Goal: Information Seeking & Learning: Check status

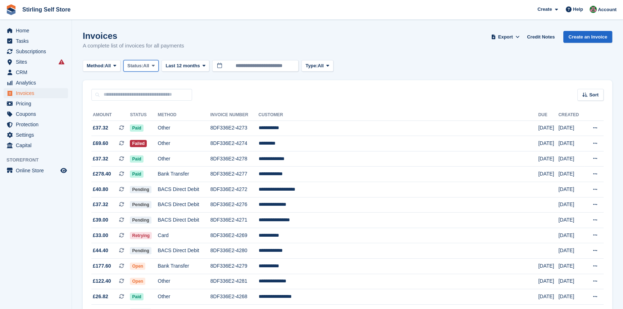
drag, startPoint x: 0, startPoint y: 0, endPoint x: 155, endPoint y: 67, distance: 168.9
click at [156, 65] on span at bounding box center [153, 66] width 6 height 6
click at [156, 124] on link "Open" at bounding box center [158, 121] width 63 height 13
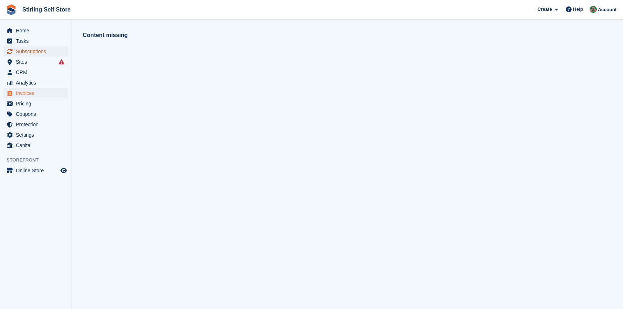
click at [36, 50] on span "Subscriptions" at bounding box center [37, 51] width 43 height 10
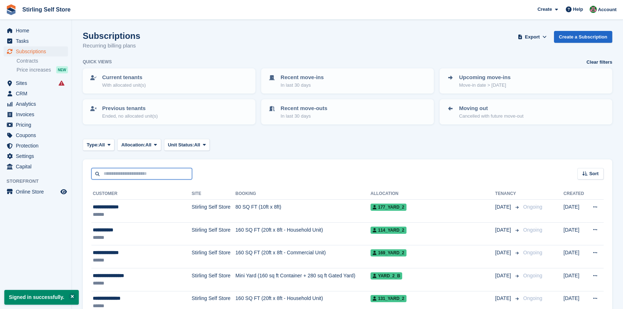
click at [116, 172] on input "text" at bounding box center [141, 174] width 101 height 12
type input "******"
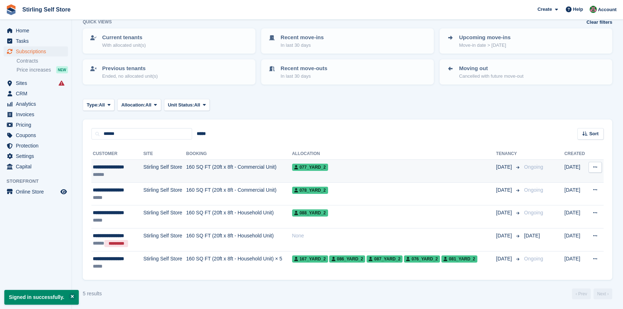
scroll to position [40, 0]
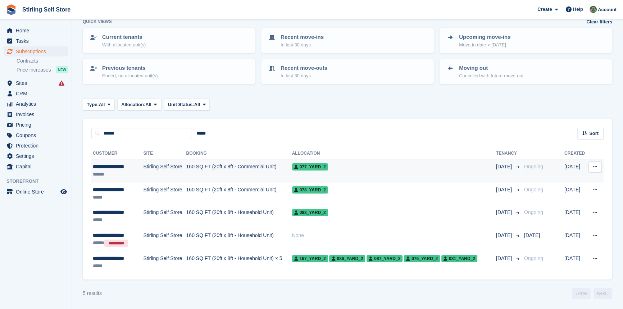
click at [227, 165] on td "160 SQ FT (20ft x 8ft - Commercial Unit)" at bounding box center [239, 170] width 106 height 23
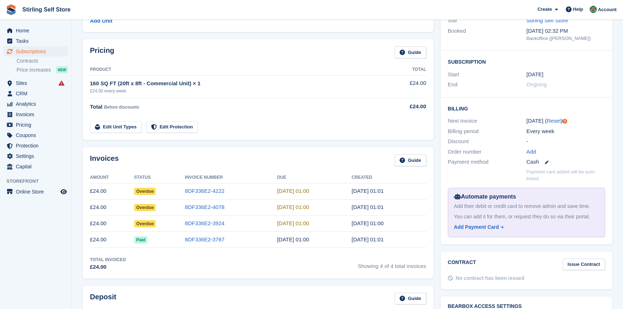
scroll to position [98, 0]
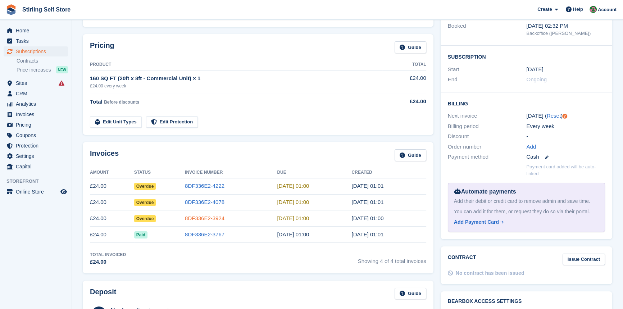
click at [199, 217] on link "8DF336E2-3924" at bounding box center [205, 218] width 40 height 6
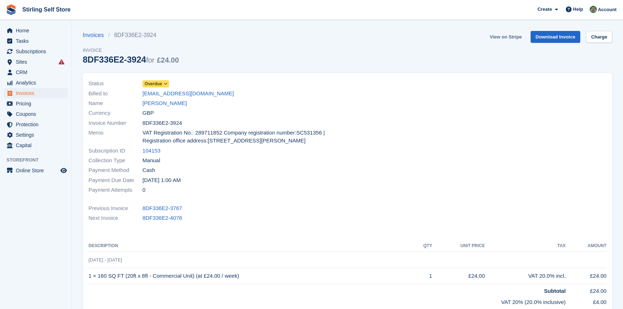
click at [505, 36] on link "View on Stripe" at bounding box center [505, 37] width 38 height 12
click at [168, 102] on link "[PERSON_NAME]" at bounding box center [164, 103] width 44 height 8
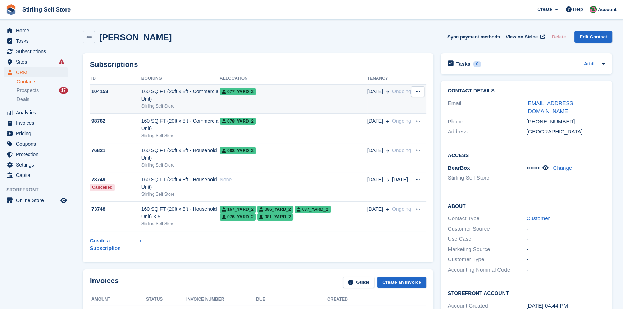
click at [173, 92] on div "160 SQ FT (20ft x 8ft - Commercial Unit)" at bounding box center [180, 95] width 78 height 15
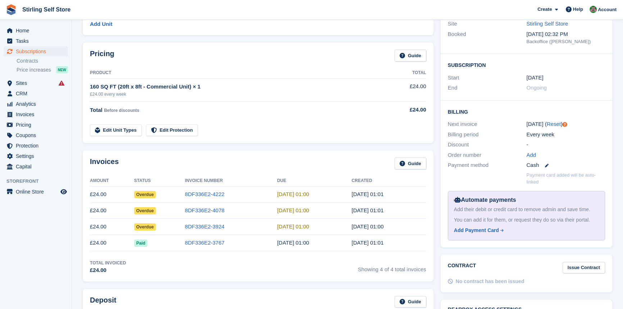
scroll to position [98, 0]
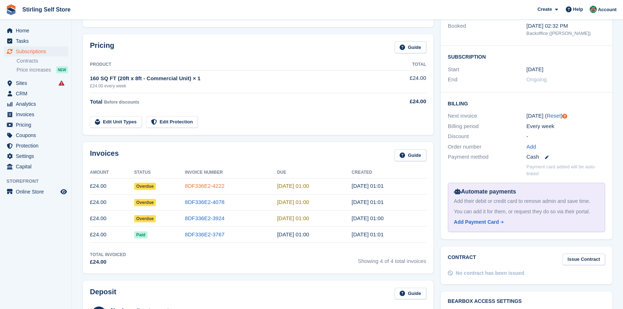
click at [206, 186] on link "8DF336E2-4222" at bounding box center [205, 186] width 40 height 6
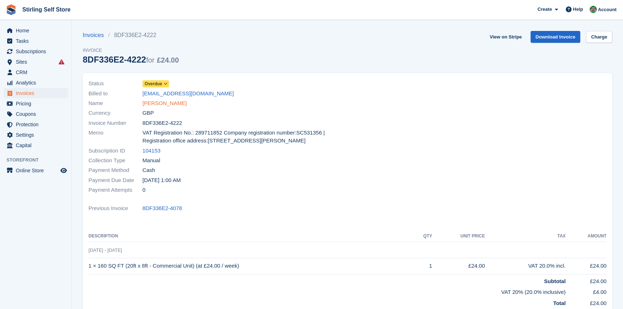
click at [163, 102] on link "[PERSON_NAME]" at bounding box center [164, 103] width 44 height 8
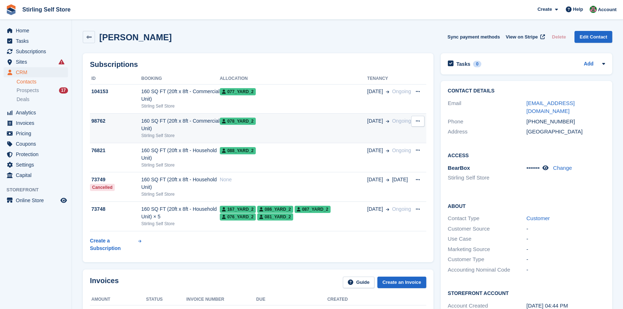
click at [233, 122] on span "078_Yard_2" at bounding box center [238, 121] width 36 height 7
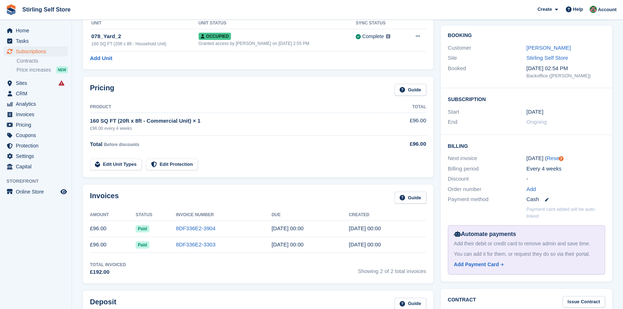
scroll to position [65, 0]
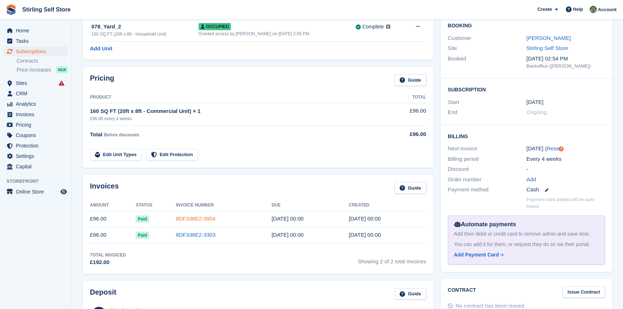
click at [205, 219] on link "8DF336E2-3904" at bounding box center [196, 218] width 40 height 6
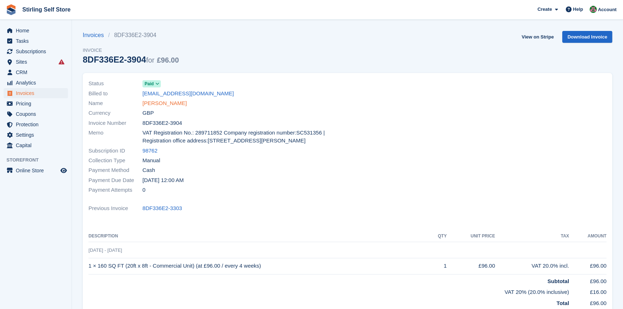
click at [173, 103] on link "[PERSON_NAME]" at bounding box center [164, 103] width 44 height 8
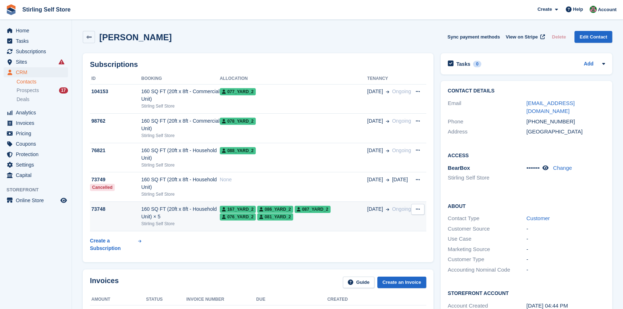
click at [259, 220] on div "167_Yard_2 086_Yard_2 087_Yard_2 076_Yard_2 081_Yard_2" at bounding box center [293, 212] width 147 height 15
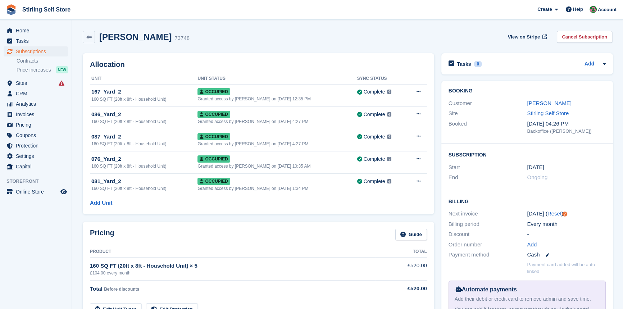
scroll to position [32, 0]
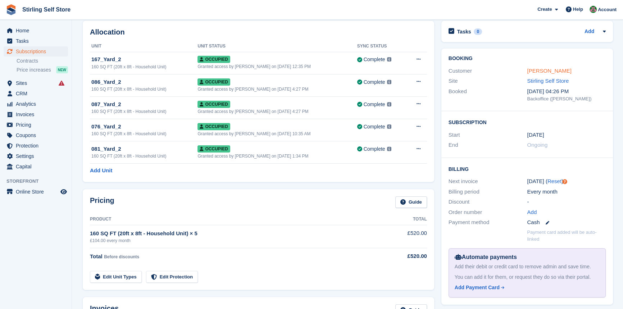
click at [549, 71] on link "[PERSON_NAME]" at bounding box center [549, 71] width 44 height 6
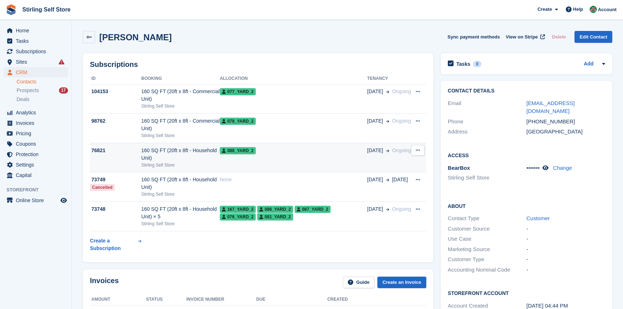
click at [297, 158] on td "088_Yard_2" at bounding box center [293, 157] width 147 height 29
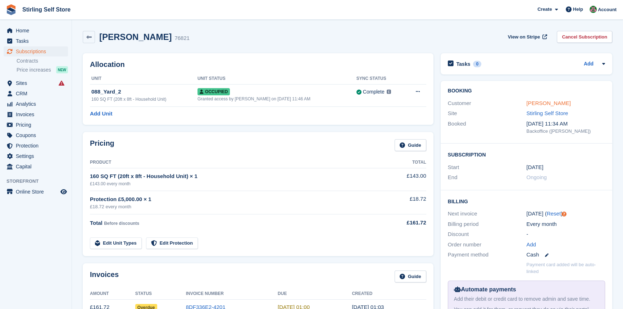
click at [552, 102] on link "[PERSON_NAME]" at bounding box center [548, 103] width 44 height 6
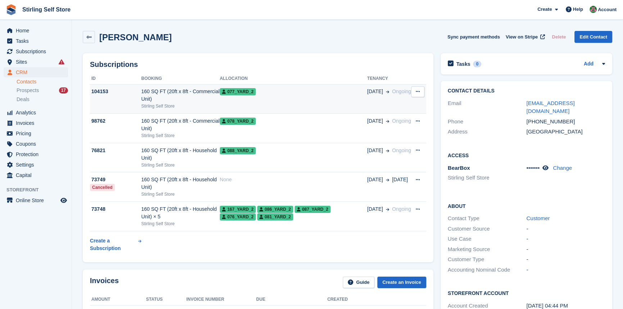
click at [245, 97] on td "077_Yard_2" at bounding box center [293, 98] width 147 height 29
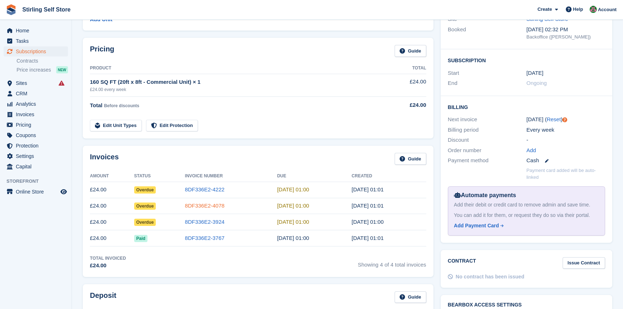
scroll to position [98, 0]
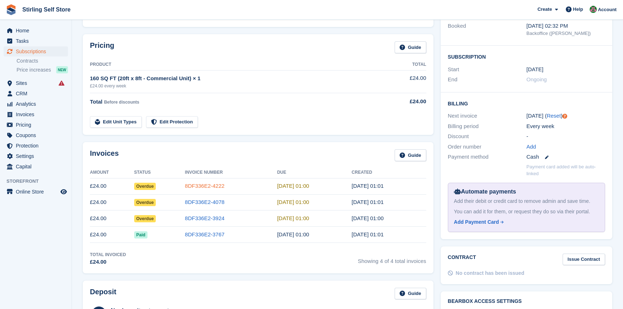
click at [212, 186] on link "8DF336E2-4222" at bounding box center [205, 186] width 40 height 6
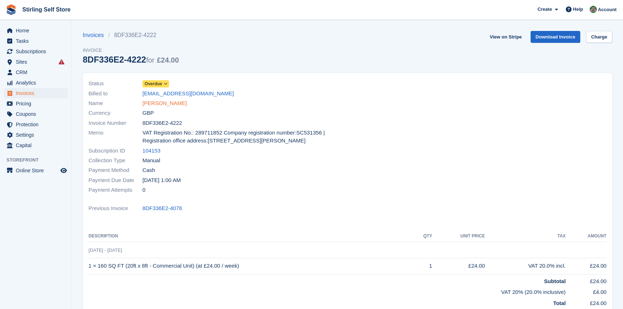
click at [179, 101] on link "[PERSON_NAME]" at bounding box center [164, 103] width 44 height 8
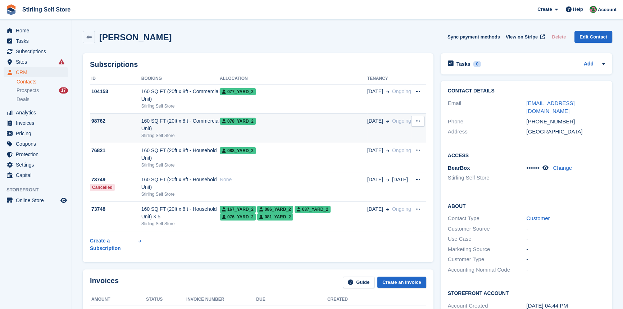
click at [249, 122] on span "078_Yard_2" at bounding box center [238, 121] width 36 height 7
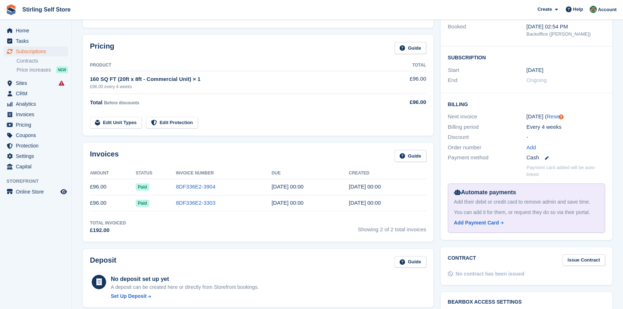
scroll to position [98, 0]
click at [198, 186] on link "8DF336E2-3904" at bounding box center [196, 186] width 40 height 6
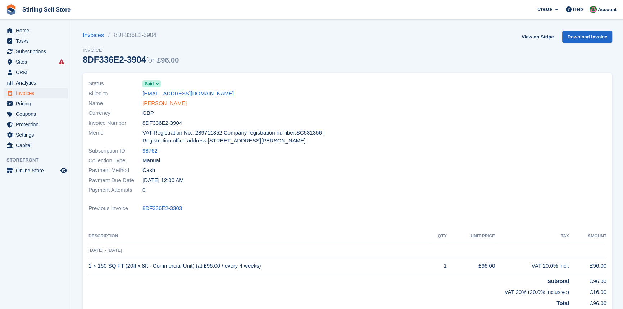
click at [173, 103] on link "[PERSON_NAME]" at bounding box center [164, 103] width 44 height 8
